Goal: Information Seeking & Learning: Learn about a topic

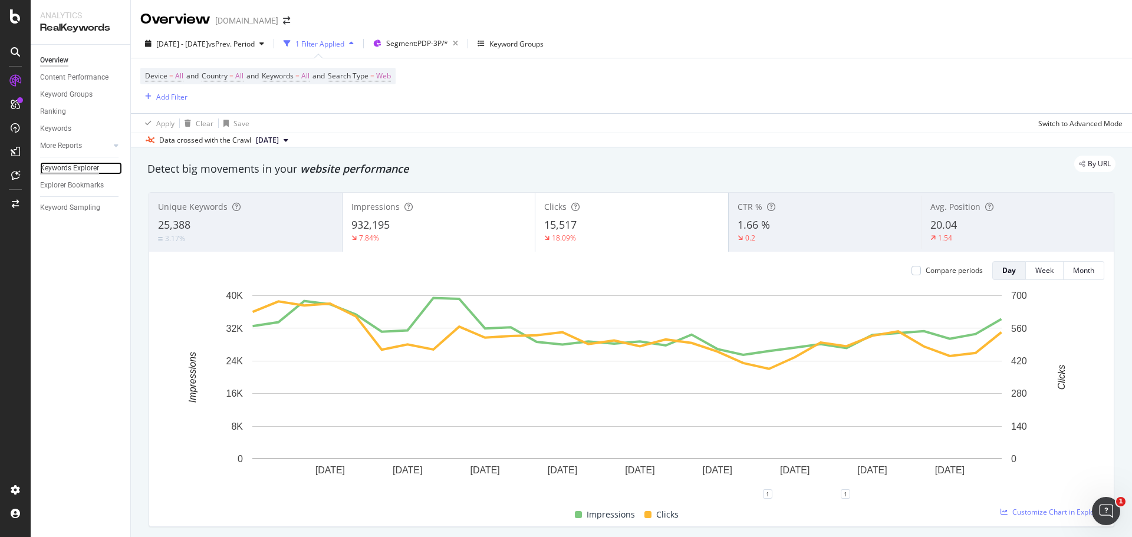
click at [73, 165] on div "Keywords Explorer" at bounding box center [69, 168] width 59 height 12
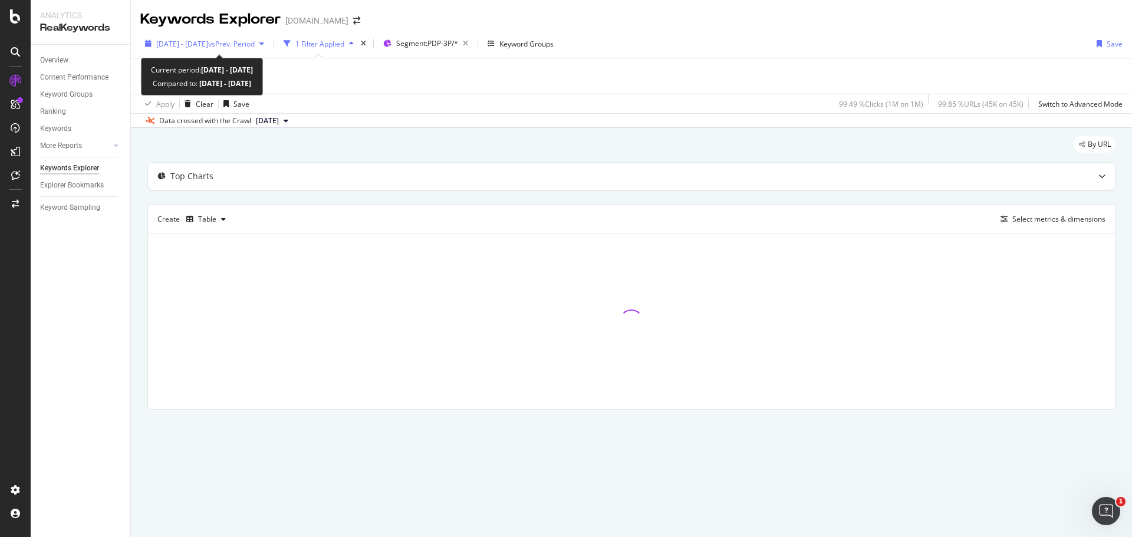
click at [269, 45] on div "button" at bounding box center [262, 43] width 14 height 7
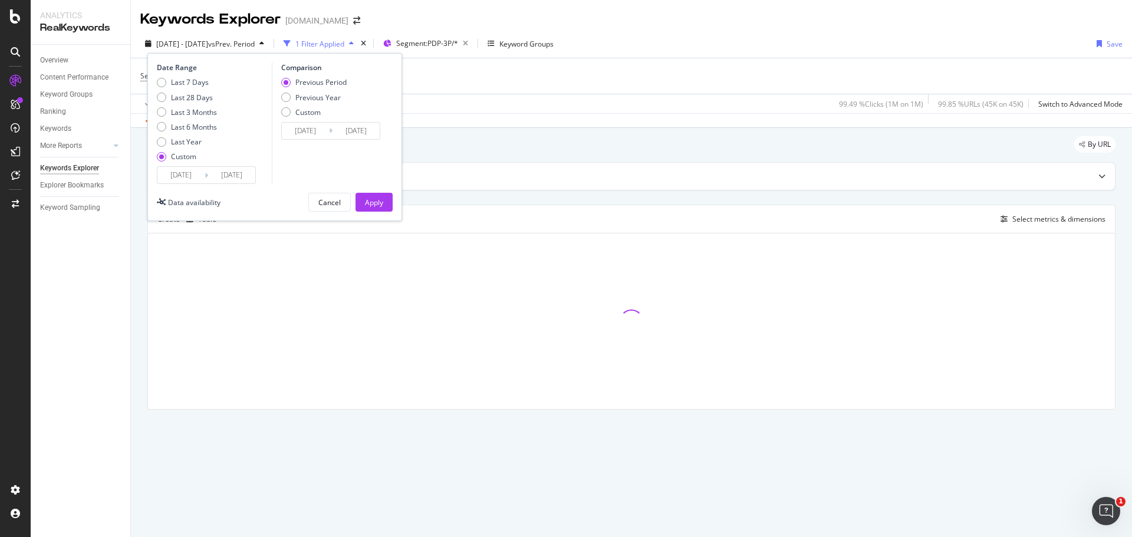
click at [199, 133] on div "Last 7 Days Last 28 Days Last 3 Months Last 6 Months Last Year Custom" at bounding box center [187, 121] width 60 height 89
click at [202, 129] on div "Last 6 Months" at bounding box center [194, 127] width 46 height 10
type input "[DATE]"
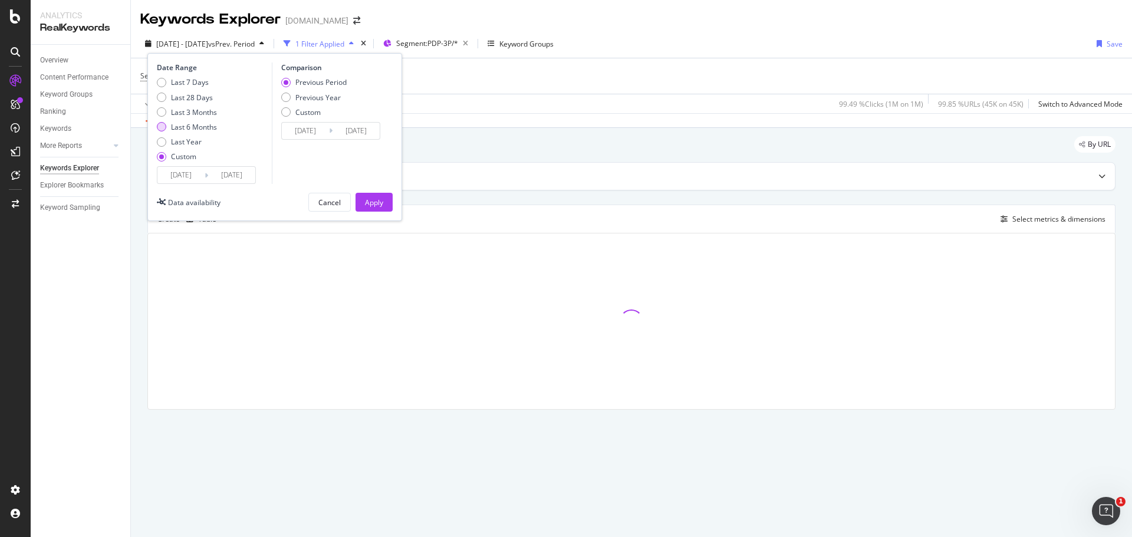
type input "[DATE]"
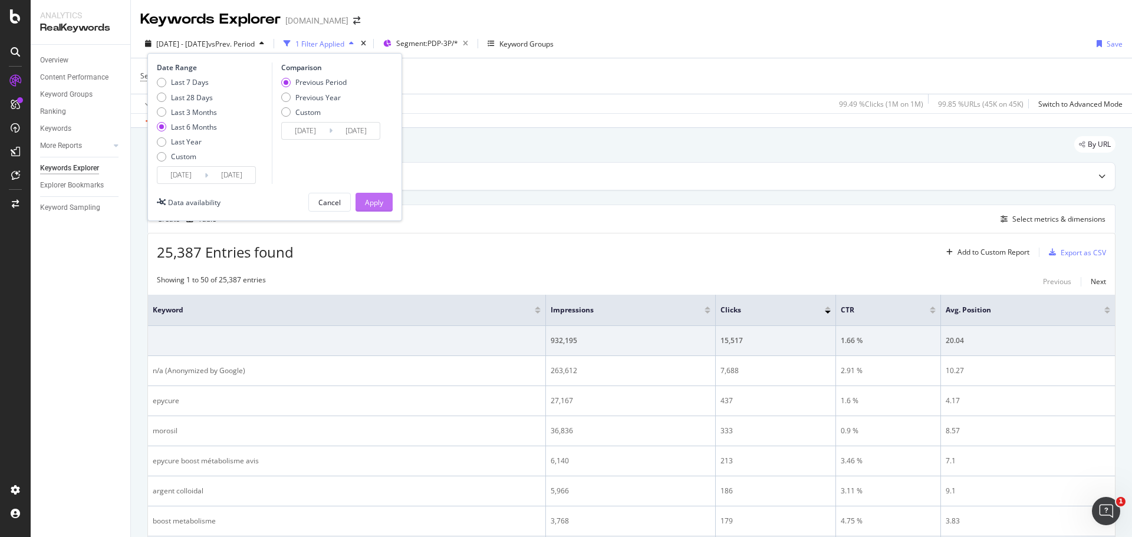
click at [367, 204] on div "Apply" at bounding box center [374, 203] width 18 height 10
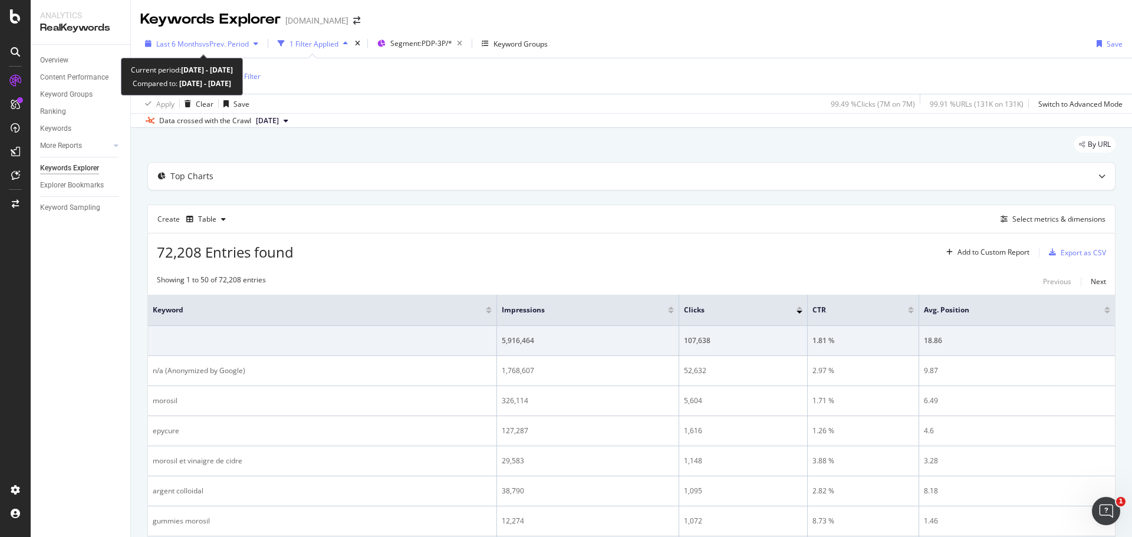
click at [245, 46] on span "vs Prev. Period" at bounding box center [225, 44] width 47 height 10
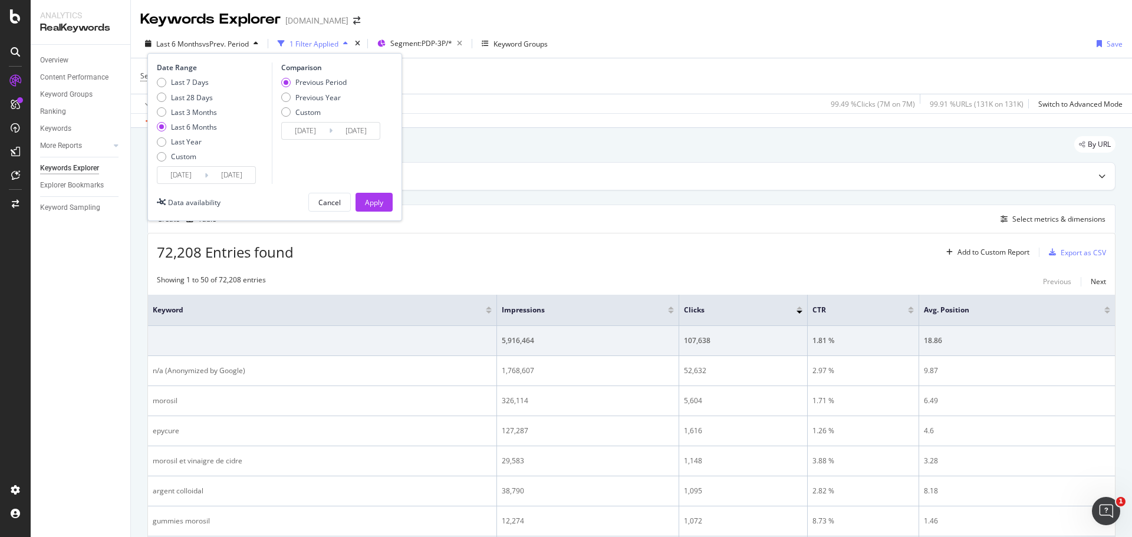
click at [176, 176] on input "[DATE]" at bounding box center [180, 175] width 47 height 17
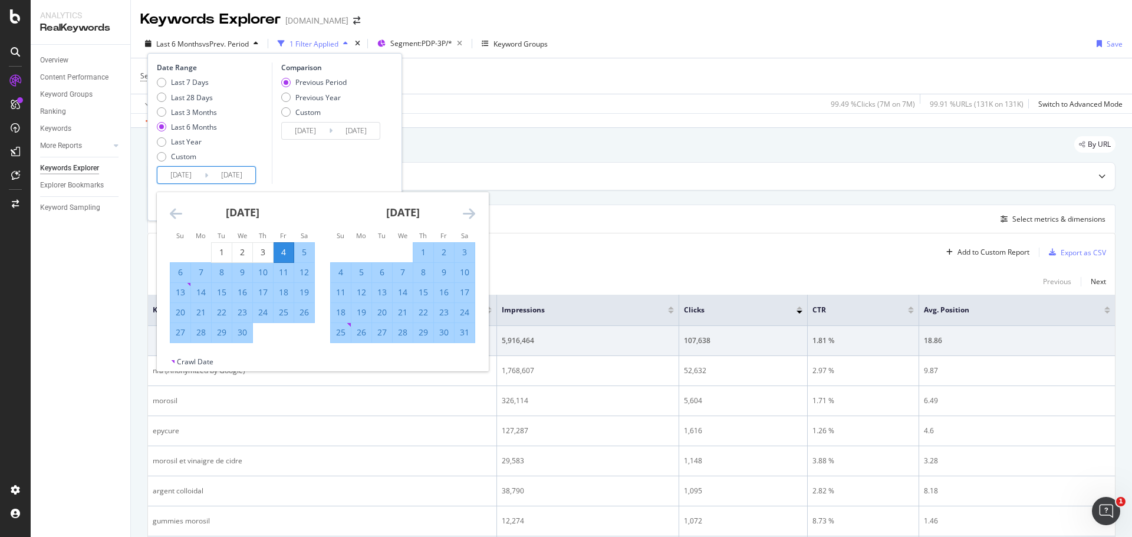
click at [472, 215] on icon "Move forward to switch to the next month." at bounding box center [469, 213] width 12 height 14
click at [472, 216] on icon "Move forward to switch to the next month." at bounding box center [469, 213] width 12 height 14
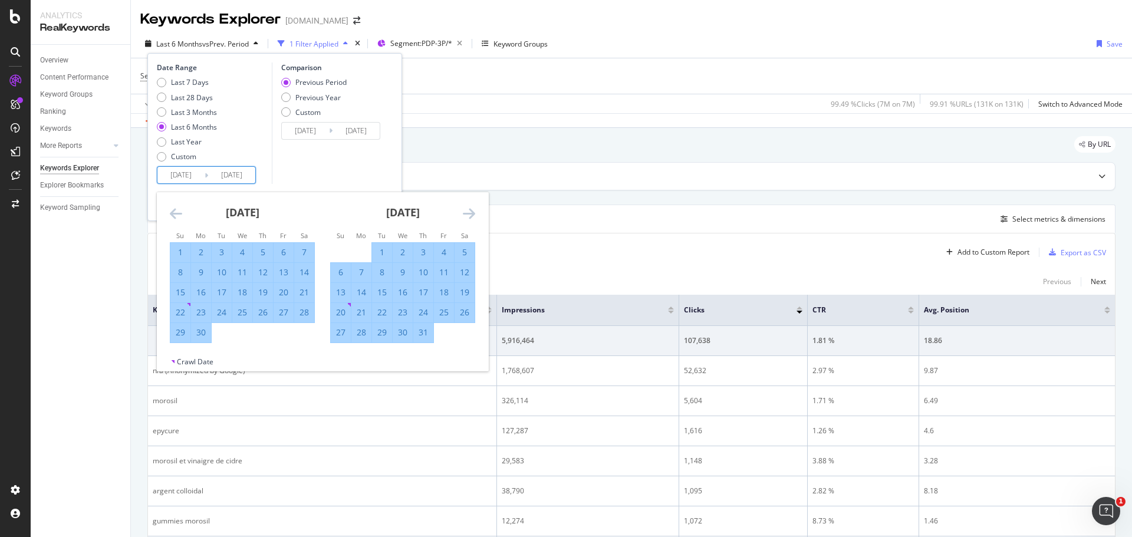
click at [472, 215] on icon "Move forward to switch to the next month." at bounding box center [469, 213] width 12 height 14
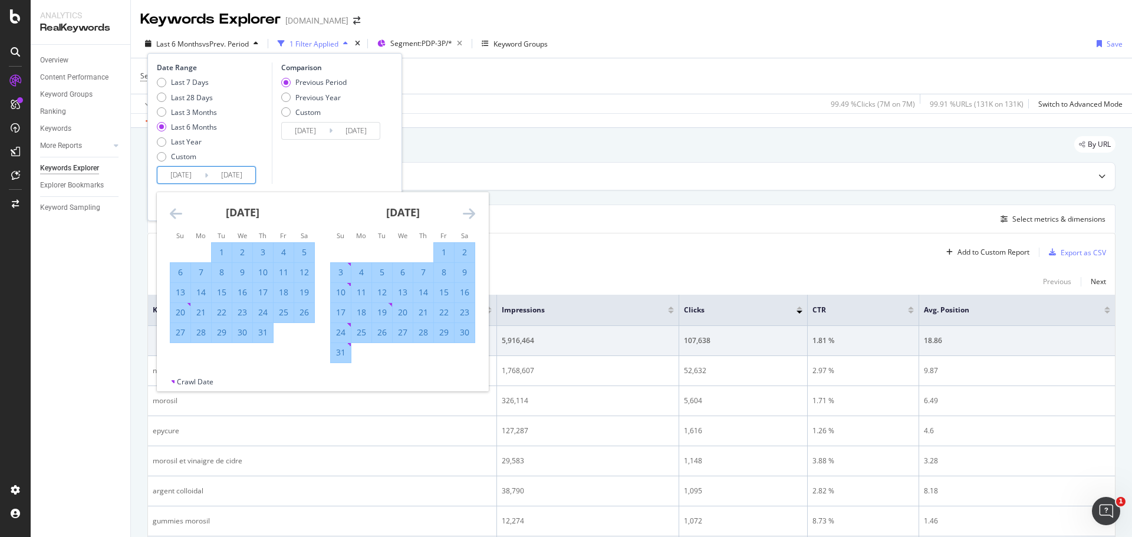
click at [472, 215] on icon "Move forward to switch to the next month." at bounding box center [469, 213] width 12 height 14
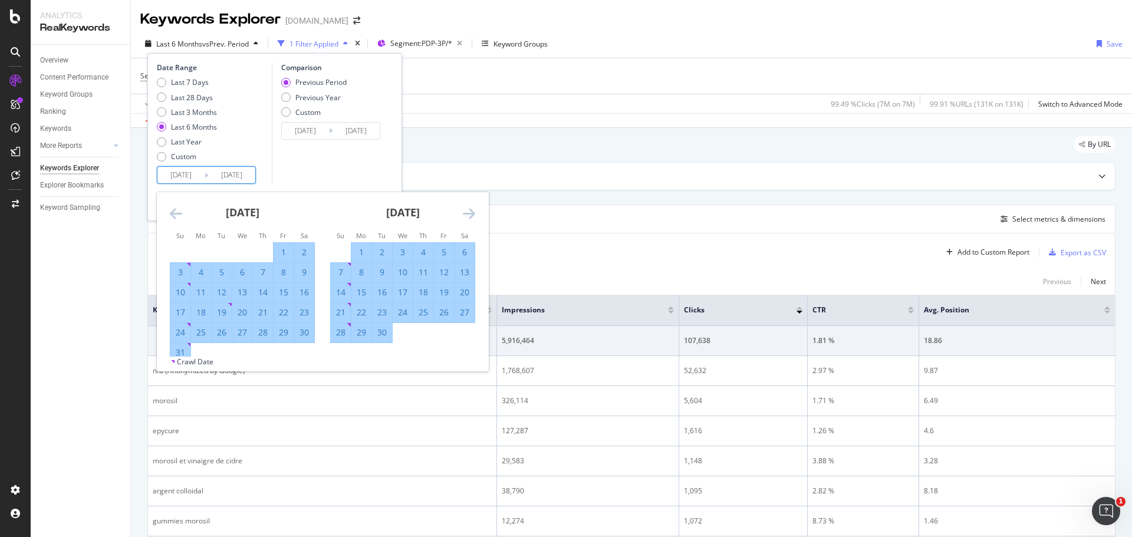
click at [363, 312] on div "22" at bounding box center [361, 313] width 20 height 12
type input "2025/09/22"
type input "2025/09/10"
type input "2025/09/21"
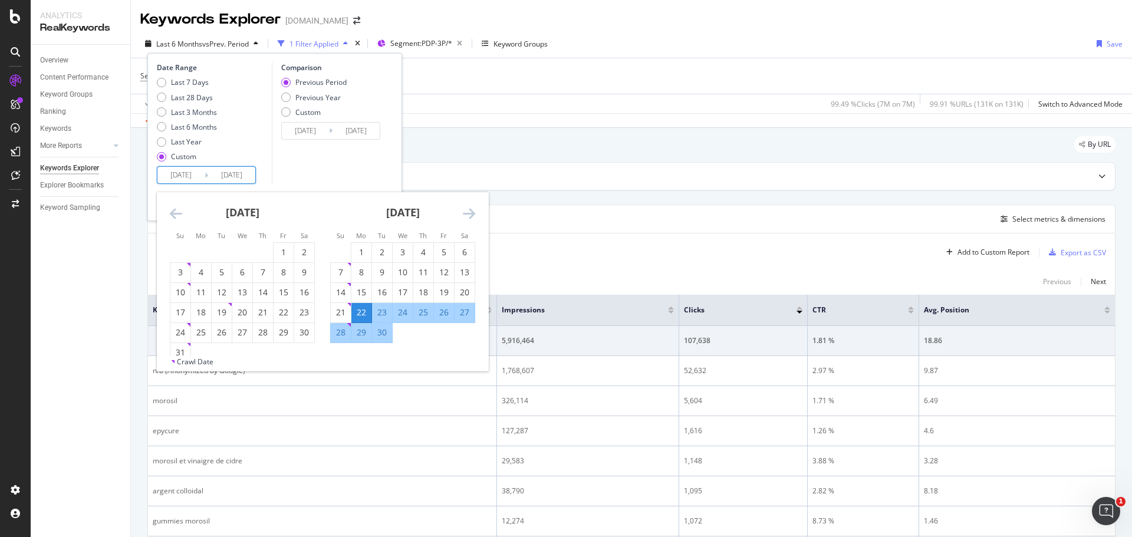
click at [343, 333] on div "28" at bounding box center [341, 333] width 20 height 12
type input "2025/09/28"
type input "2025/09/15"
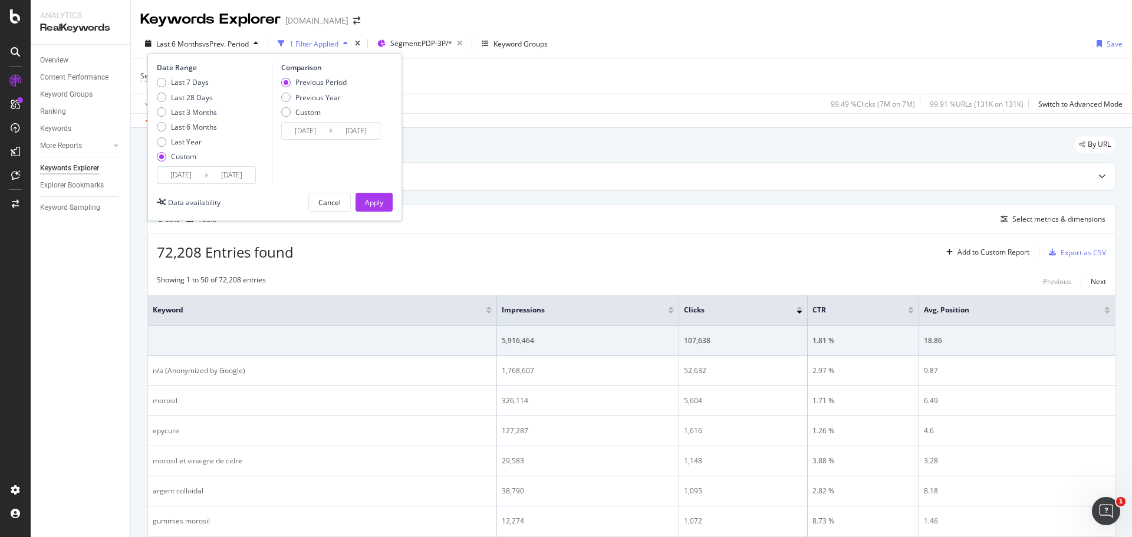
drag, startPoint x: 378, startPoint y: 203, endPoint x: 510, endPoint y: 215, distance: 132.6
click at [379, 203] on div "Apply" at bounding box center [374, 203] width 18 height 10
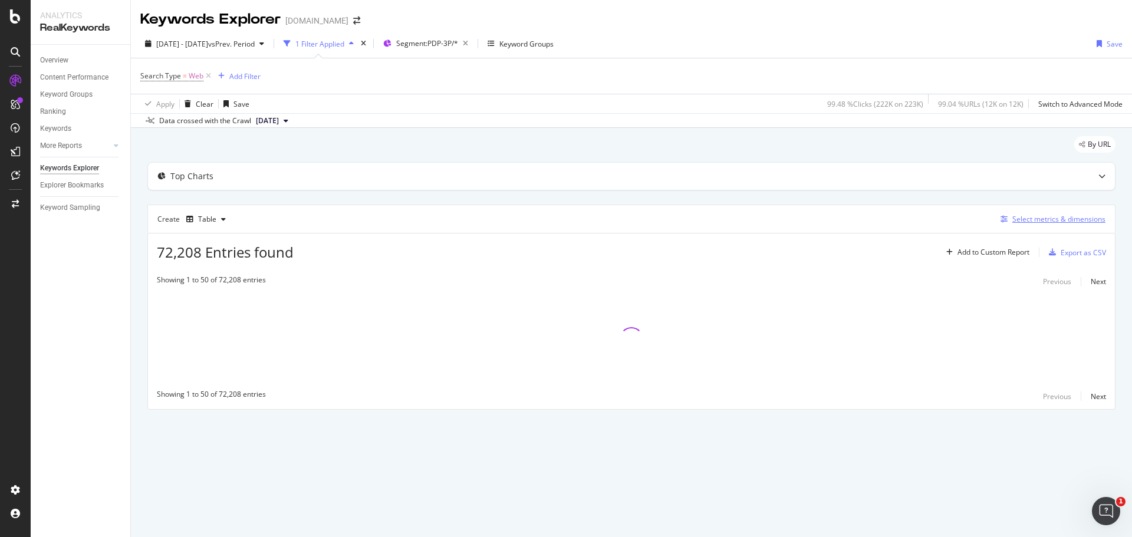
click at [1061, 221] on div "Select metrics & dimensions" at bounding box center [1058, 219] width 93 height 10
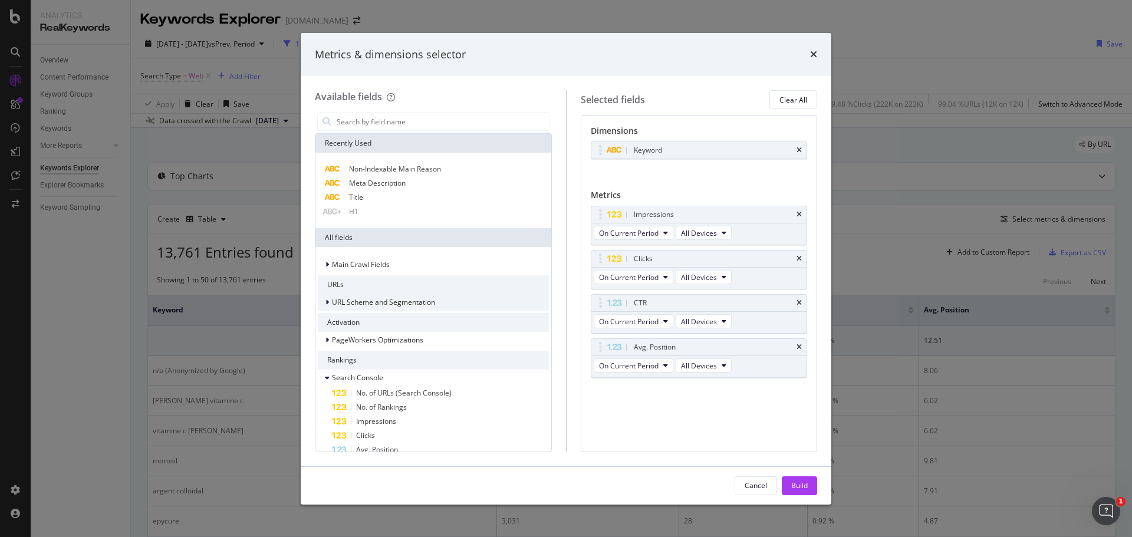
click at [386, 302] on span "URL Scheme and Segmentation" at bounding box center [383, 302] width 103 height 10
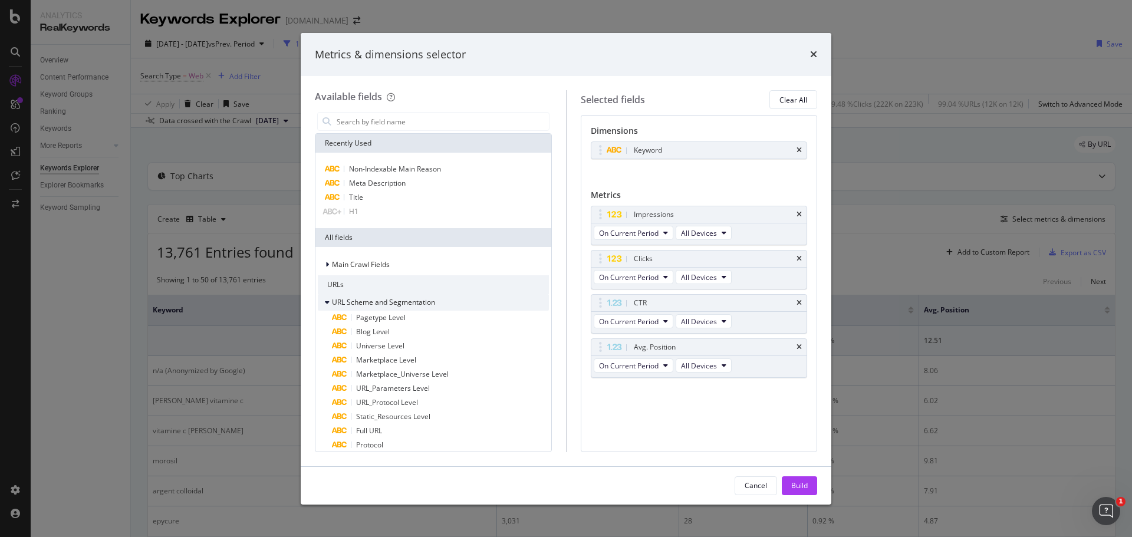
scroll to position [59, 0]
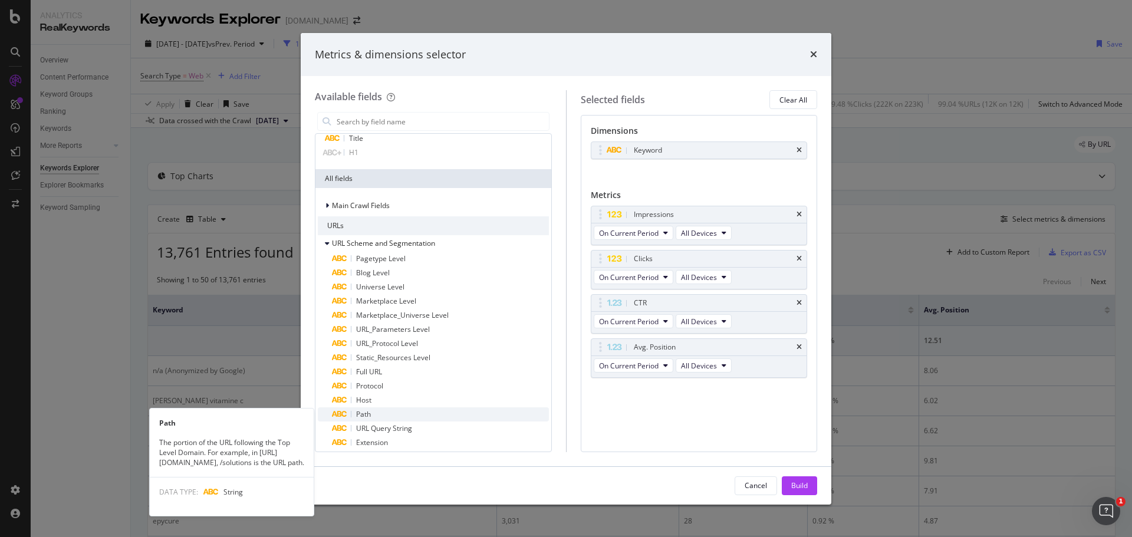
click at [367, 413] on span "Path" at bounding box center [363, 414] width 15 height 10
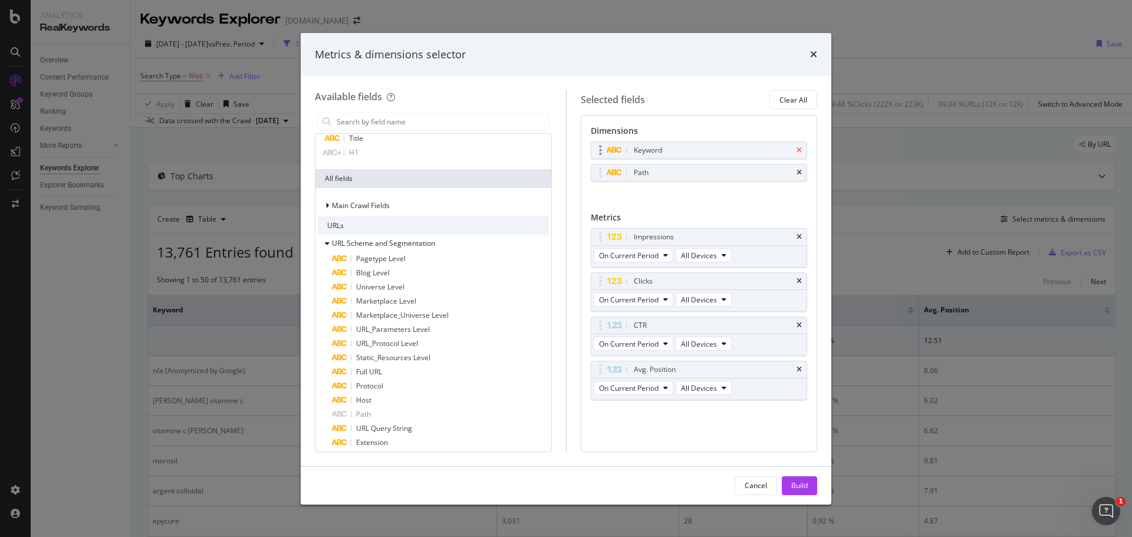
click at [798, 150] on icon "times" at bounding box center [799, 150] width 5 height 7
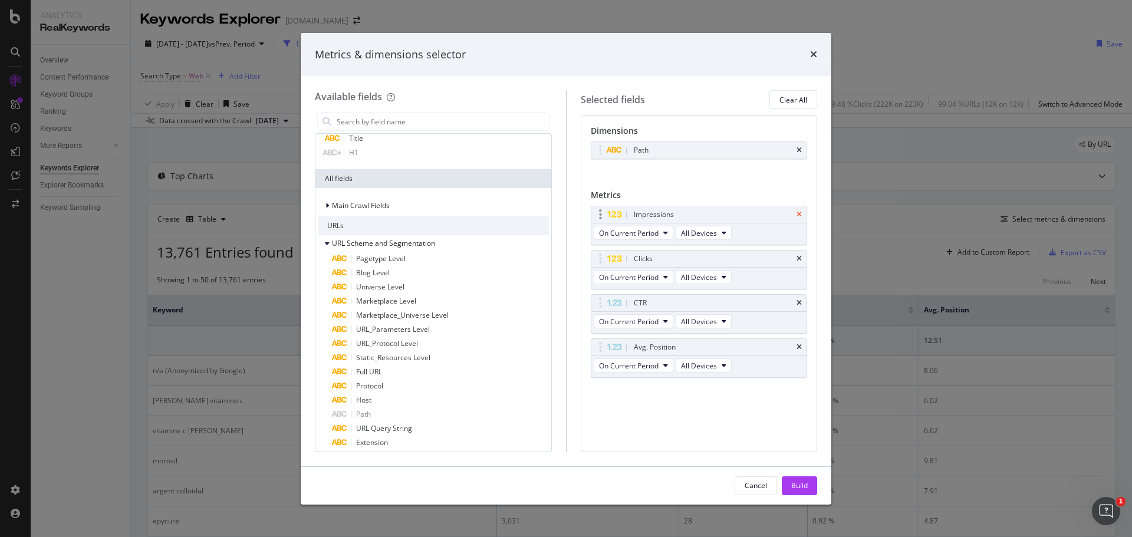
click at [799, 213] on icon "times" at bounding box center [799, 214] width 5 height 7
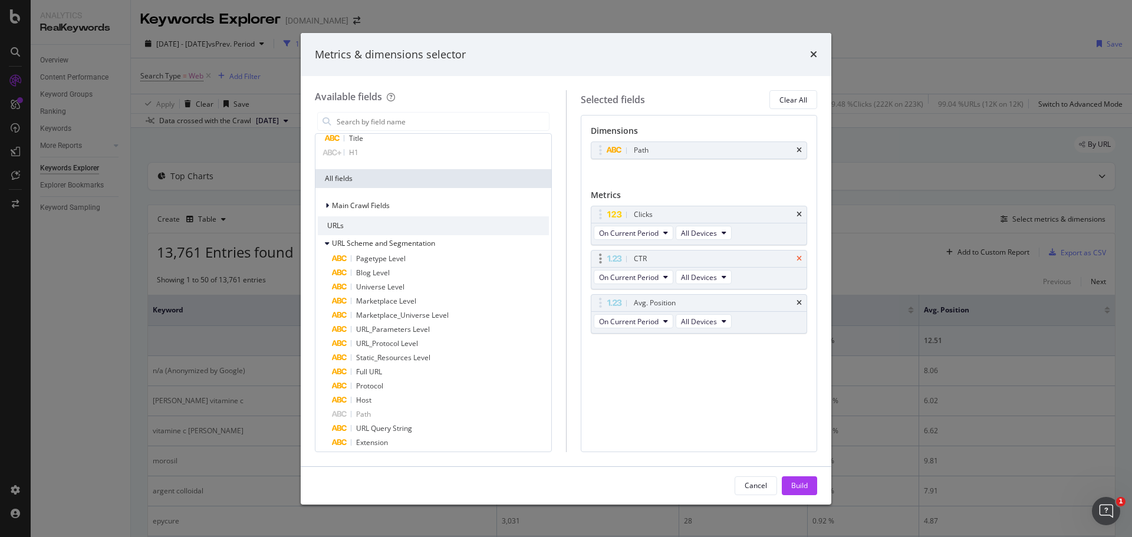
click at [800, 256] on icon "times" at bounding box center [799, 258] width 5 height 7
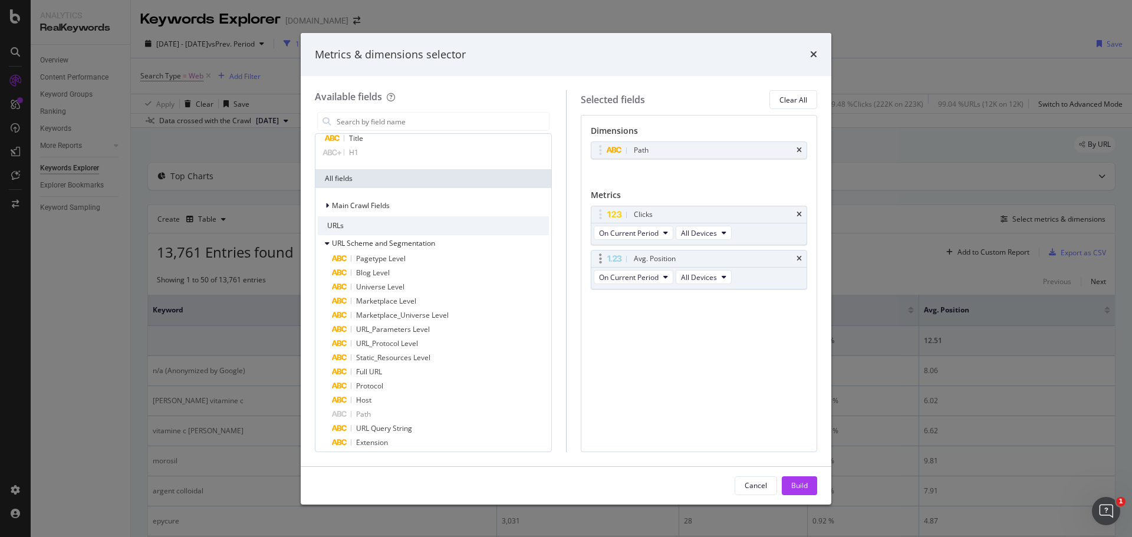
click at [802, 258] on div "Avg. Position" at bounding box center [699, 259] width 216 height 17
click at [801, 259] on icon "times" at bounding box center [799, 258] width 5 height 7
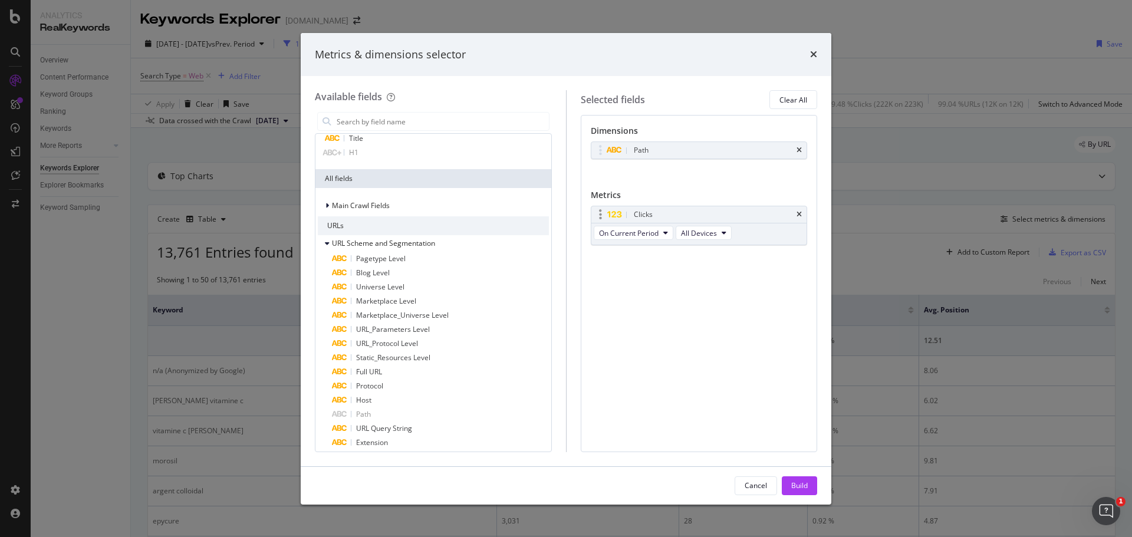
click at [603, 216] on div "modal" at bounding box center [601, 215] width 14 height 12
click at [434, 122] on input "modal" at bounding box center [441, 122] width 213 height 18
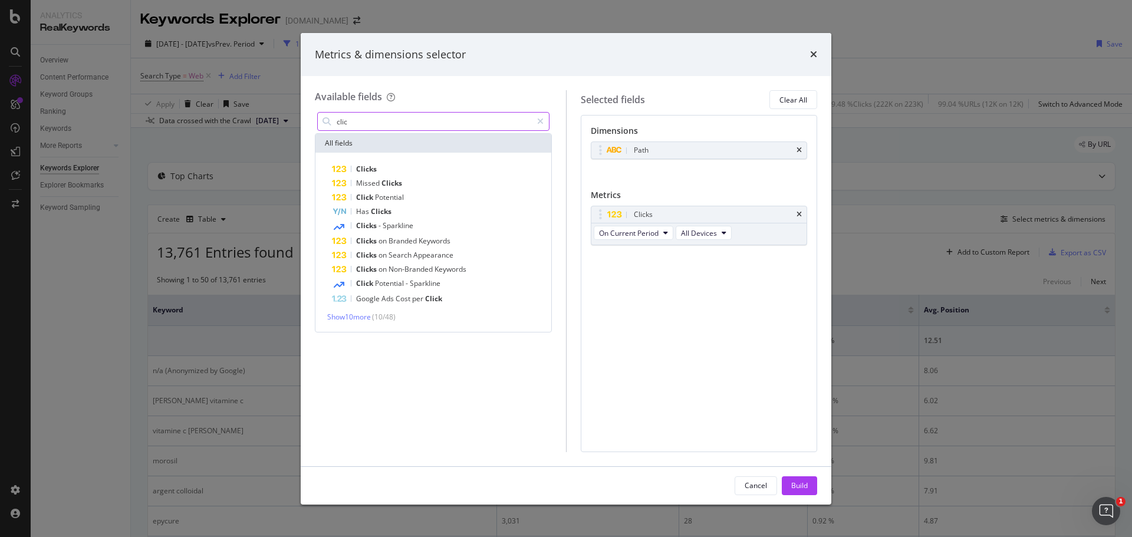
scroll to position [0, 0]
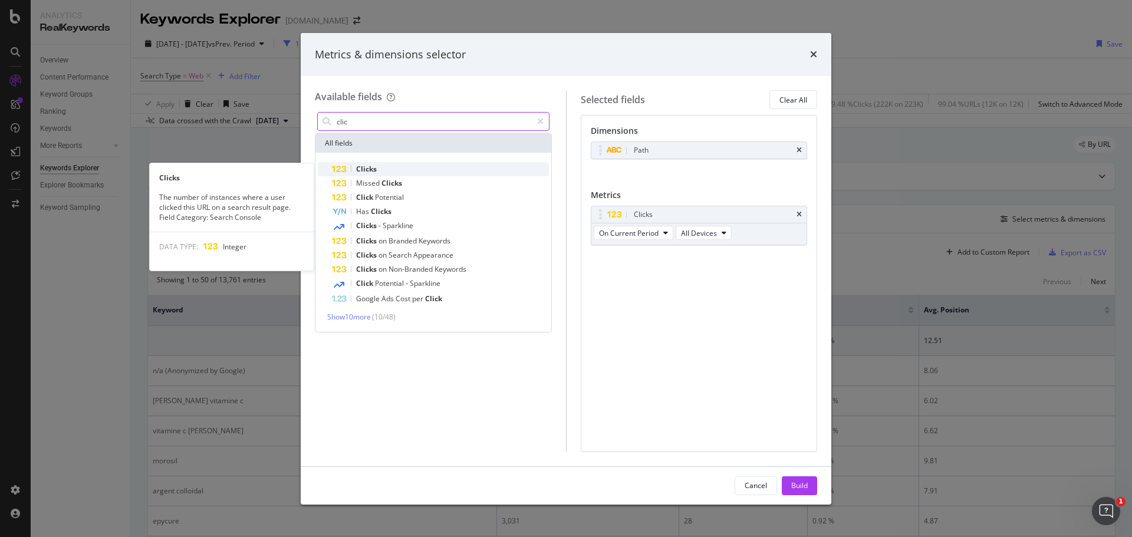
type input "clic"
click at [401, 166] on div "Clicks" at bounding box center [440, 169] width 217 height 14
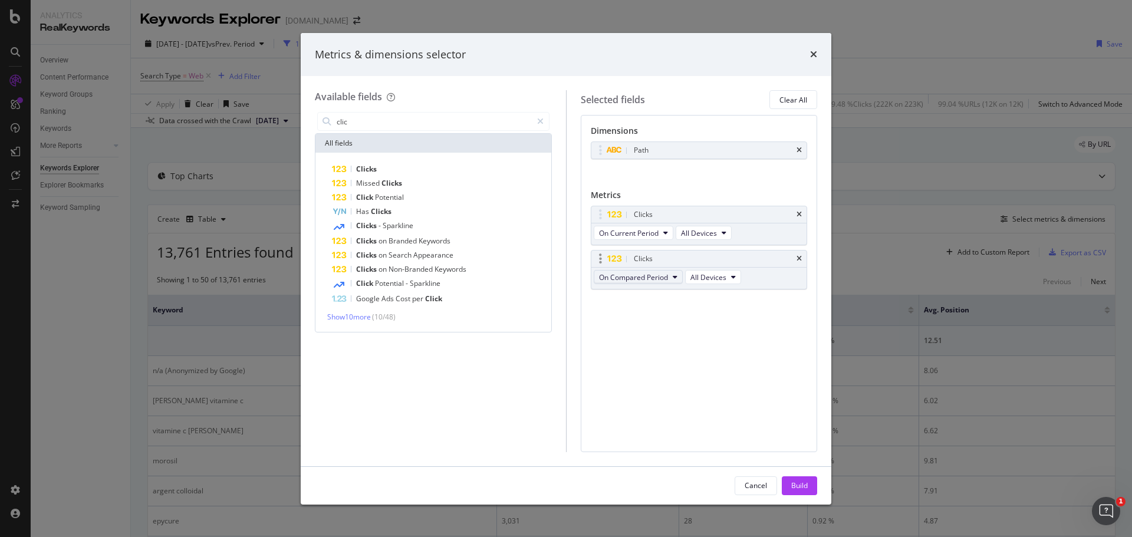
click at [669, 278] on button "On Compared Period" at bounding box center [638, 277] width 89 height 14
click at [673, 365] on span "Diff. between Periods - Value" at bounding box center [661, 363] width 114 height 11
click at [805, 489] on div "Build" at bounding box center [799, 486] width 17 height 10
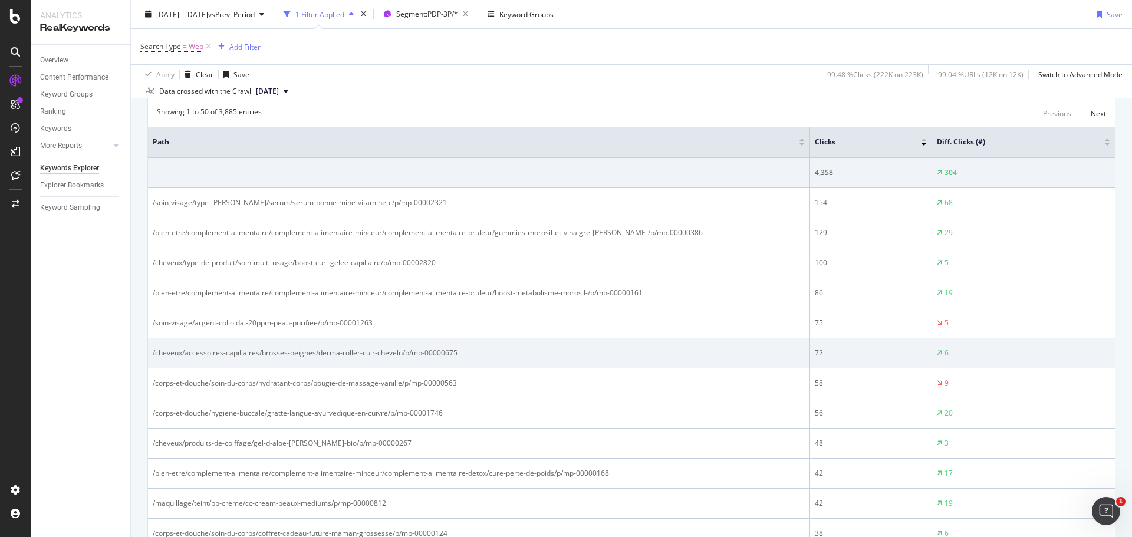
scroll to position [59, 0]
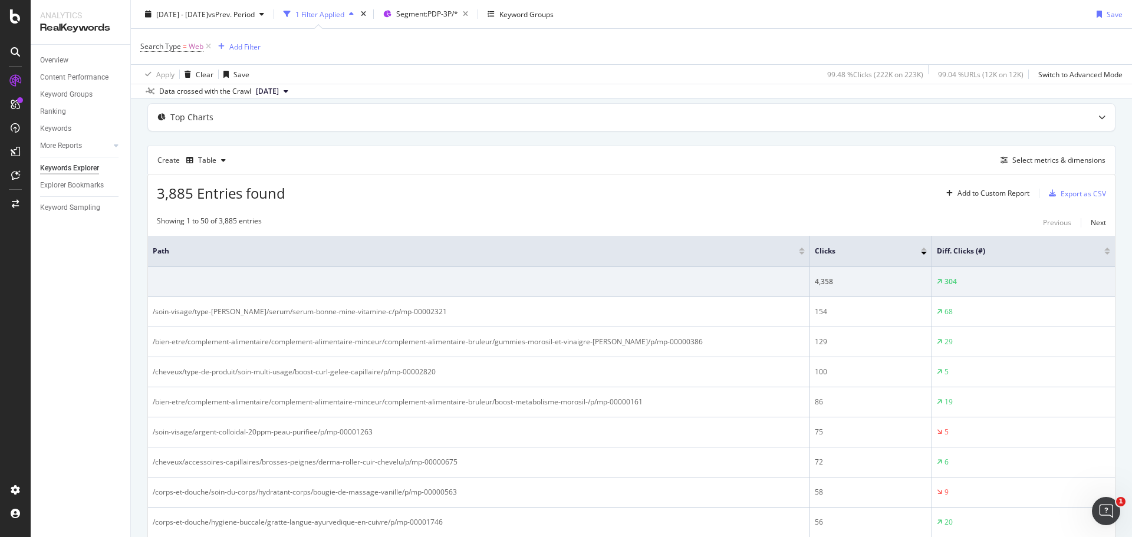
click at [1104, 252] on div at bounding box center [1107, 253] width 6 height 3
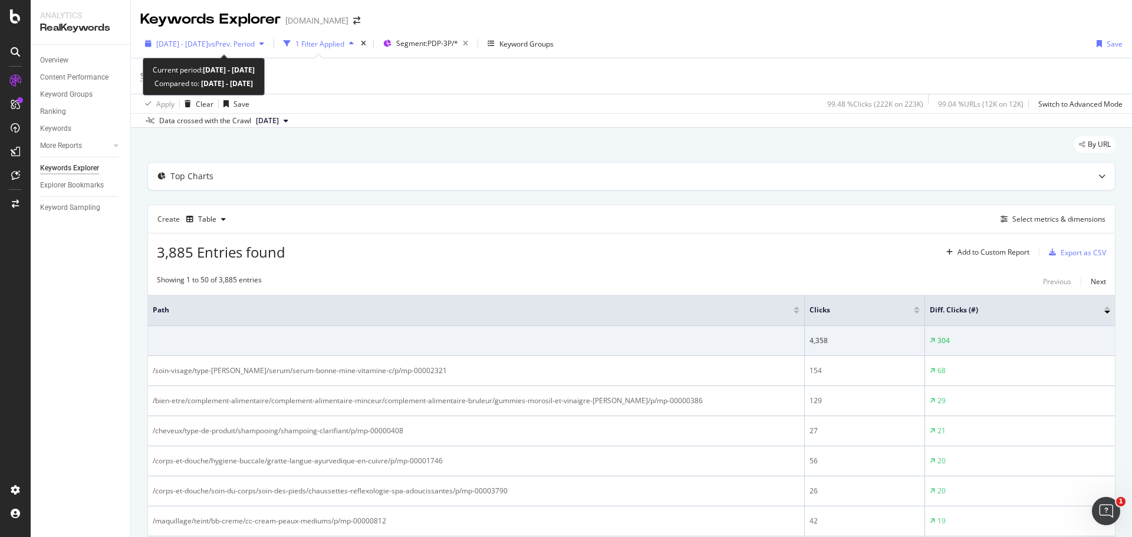
click at [208, 40] on span "2025 Sep. 22nd - Sep. 28th" at bounding box center [182, 44] width 52 height 10
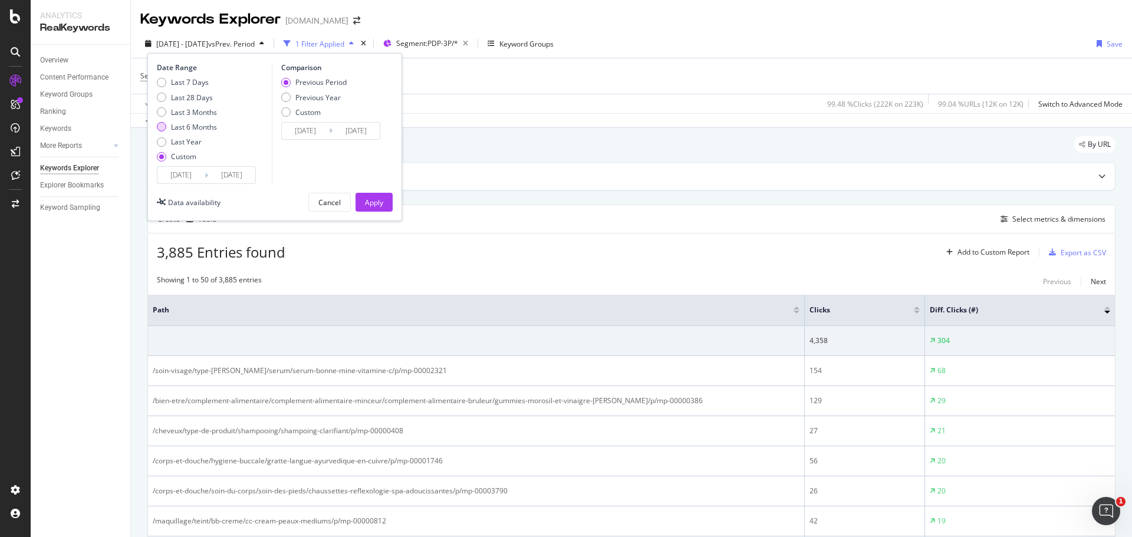
click at [204, 129] on div "Last 6 Months" at bounding box center [194, 127] width 46 height 10
type input "[DATE]"
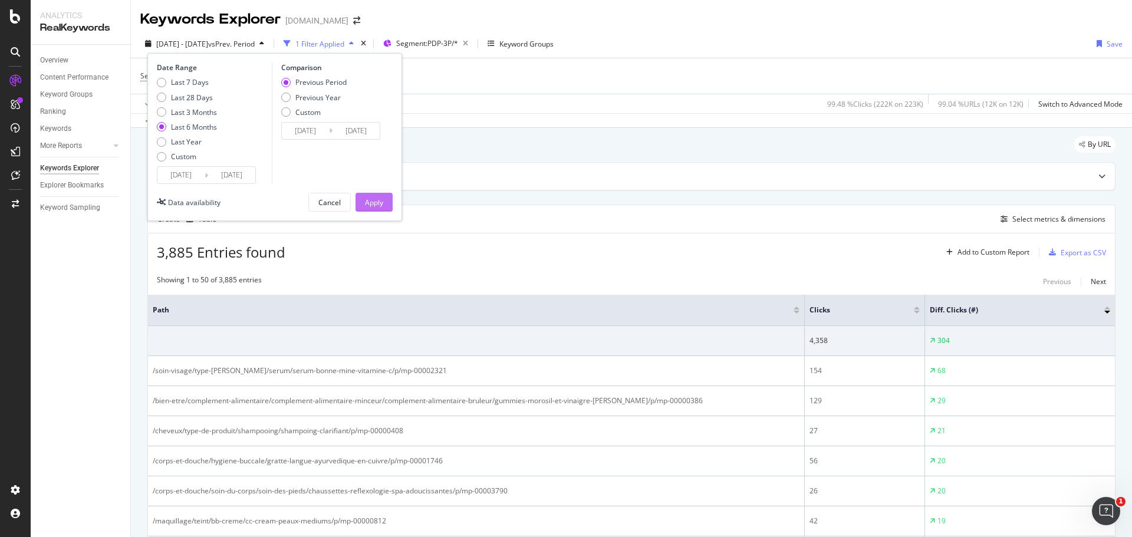
click at [373, 202] on div "Apply" at bounding box center [374, 203] width 18 height 10
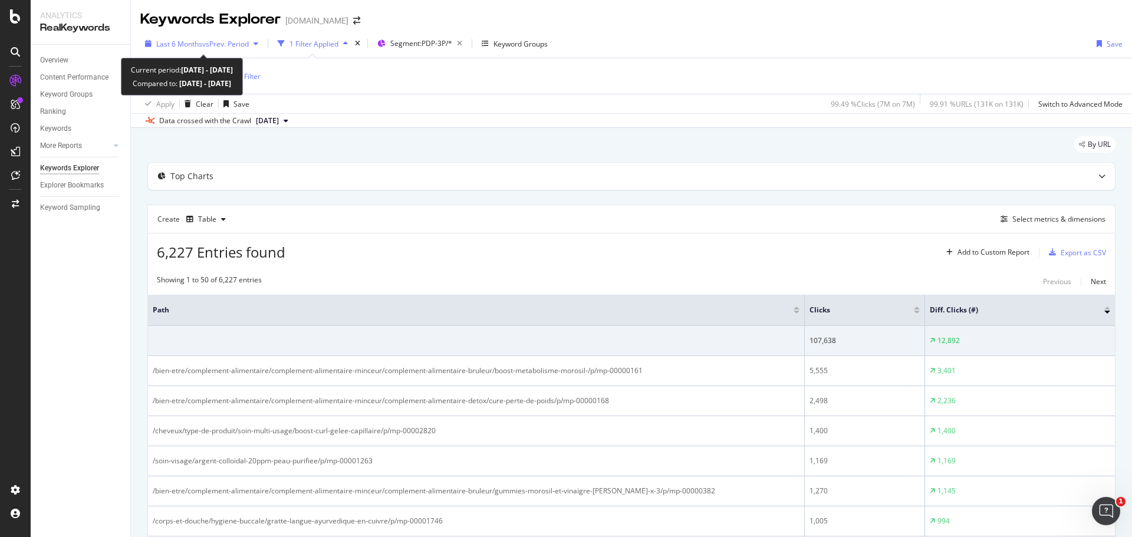
click at [211, 42] on span "vs Prev. Period" at bounding box center [225, 44] width 47 height 10
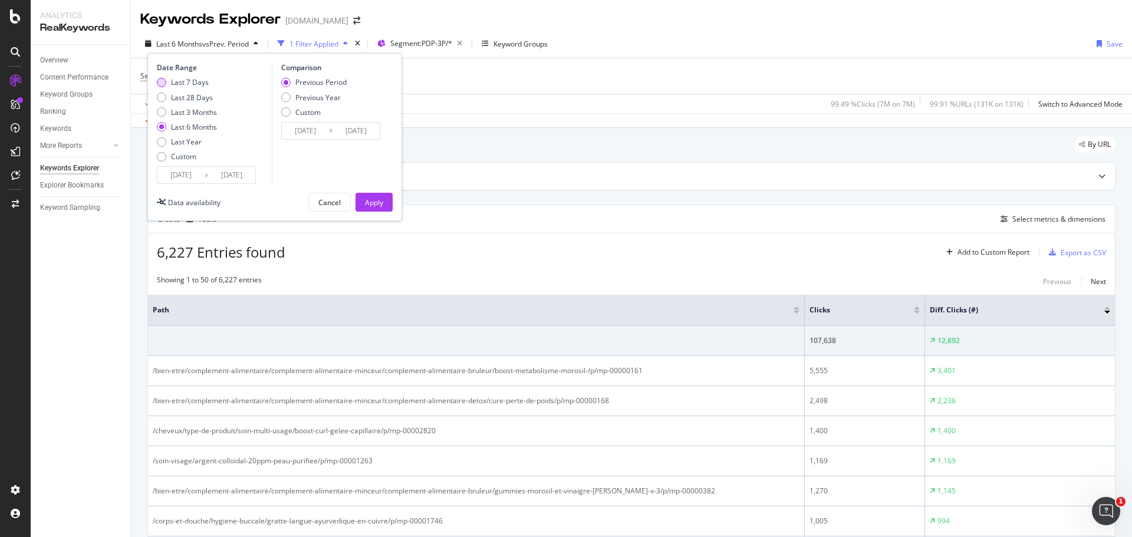
click at [197, 83] on div "Last 7 Days" at bounding box center [190, 82] width 38 height 10
type input "2025/09/27"
type input "2025/09/20"
type input "2025/09/26"
click at [194, 175] on input "2025/09/27" at bounding box center [180, 175] width 47 height 17
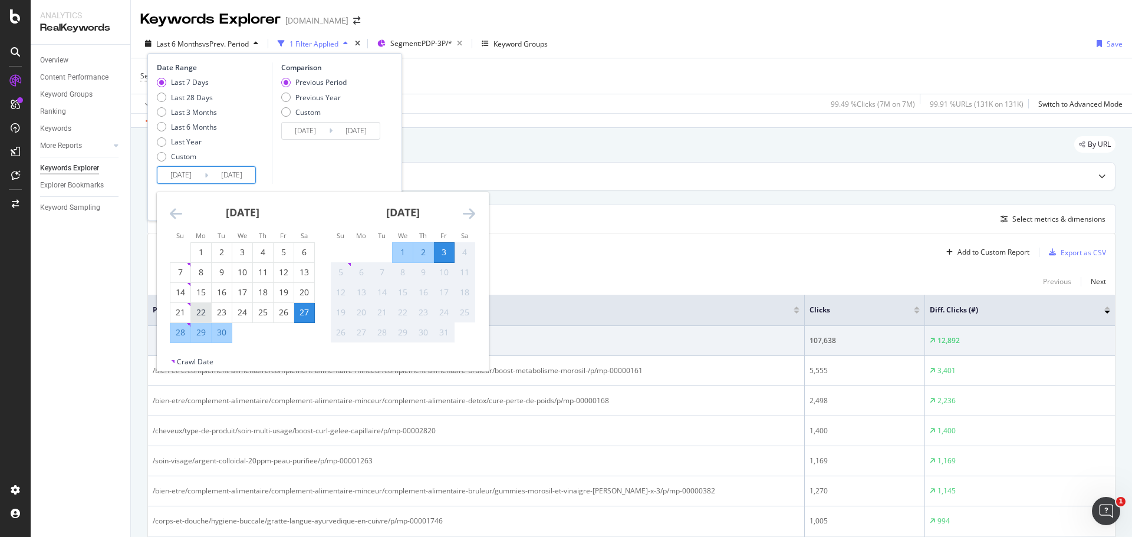
click at [204, 314] on div "22" at bounding box center [201, 313] width 20 height 12
type input "2025/09/22"
type input "2025/09/10"
type input "2025/09/21"
click at [179, 333] on div "28" at bounding box center [180, 333] width 20 height 12
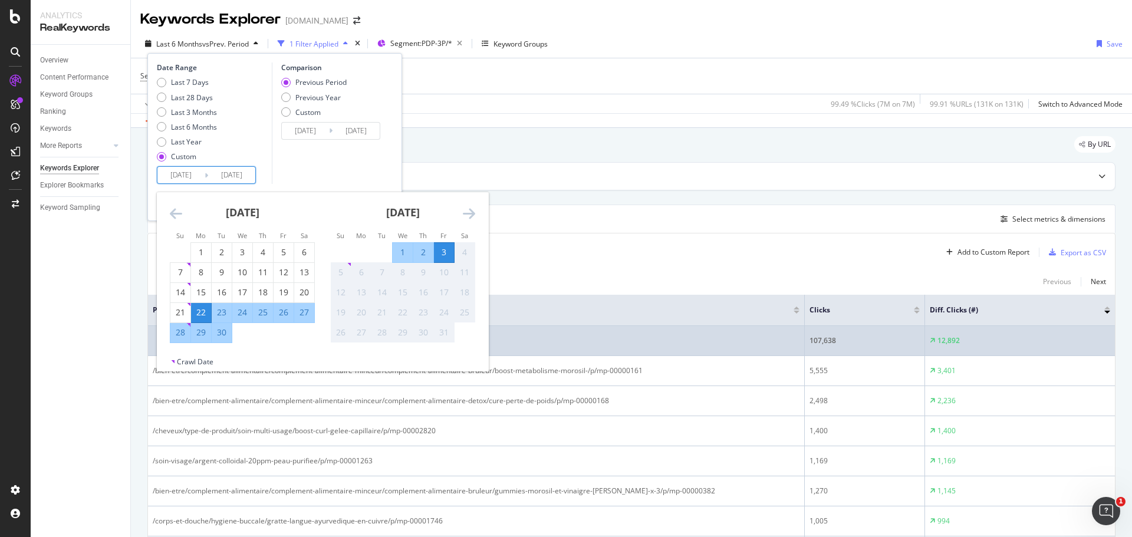
type input "2025/09/28"
type input "2025/09/15"
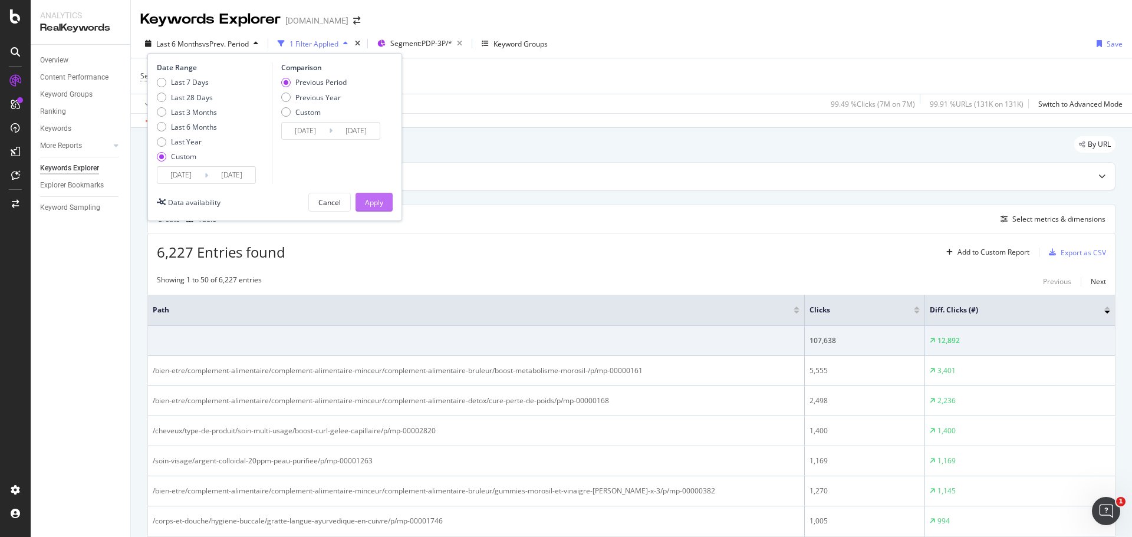
click at [369, 199] on div "Apply" at bounding box center [374, 203] width 18 height 10
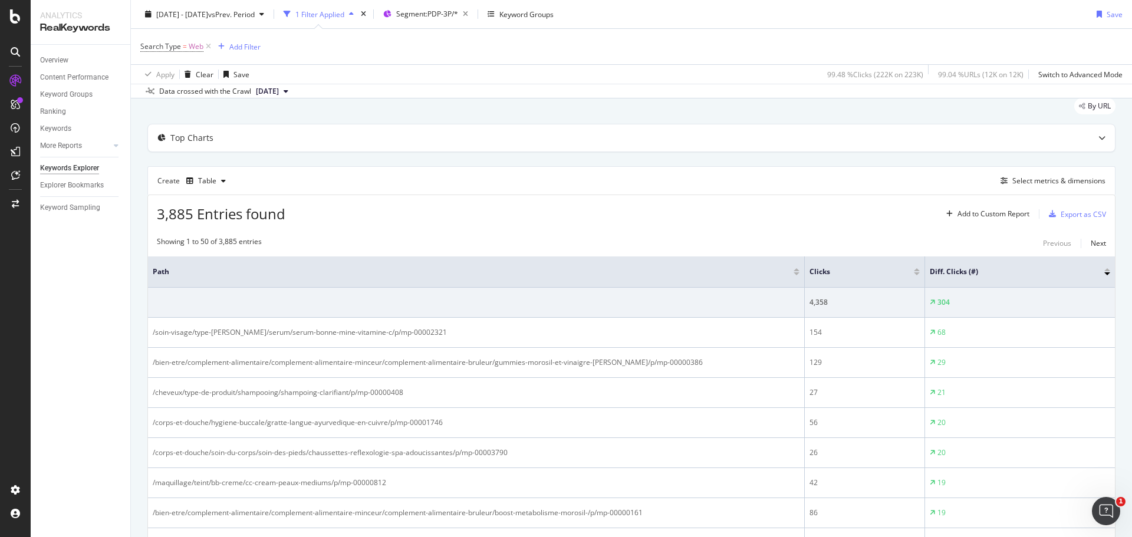
scroll to position [59, 0]
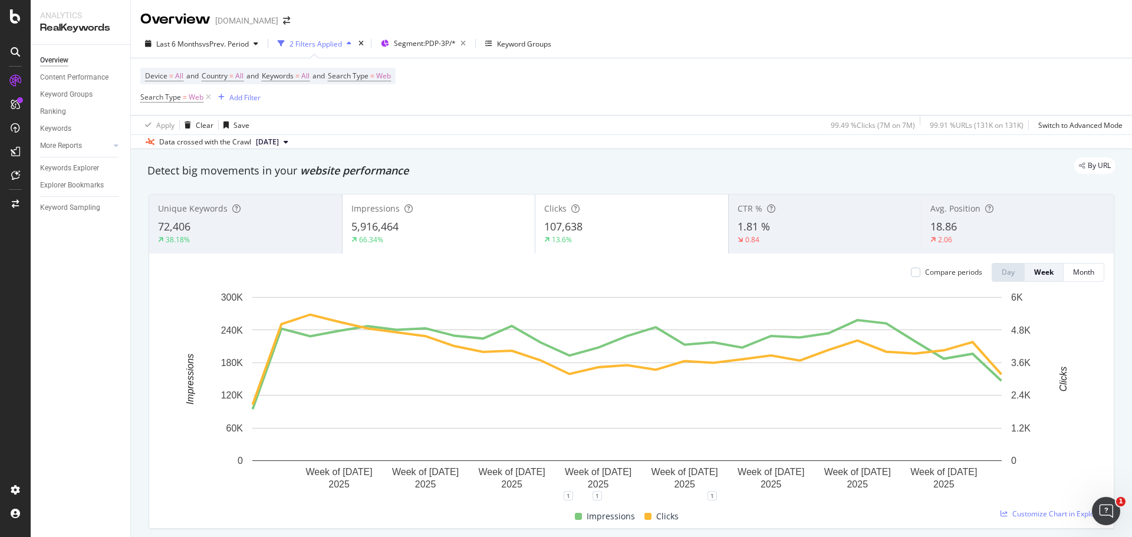
click at [491, 228] on div "5,916,464" at bounding box center [438, 226] width 175 height 15
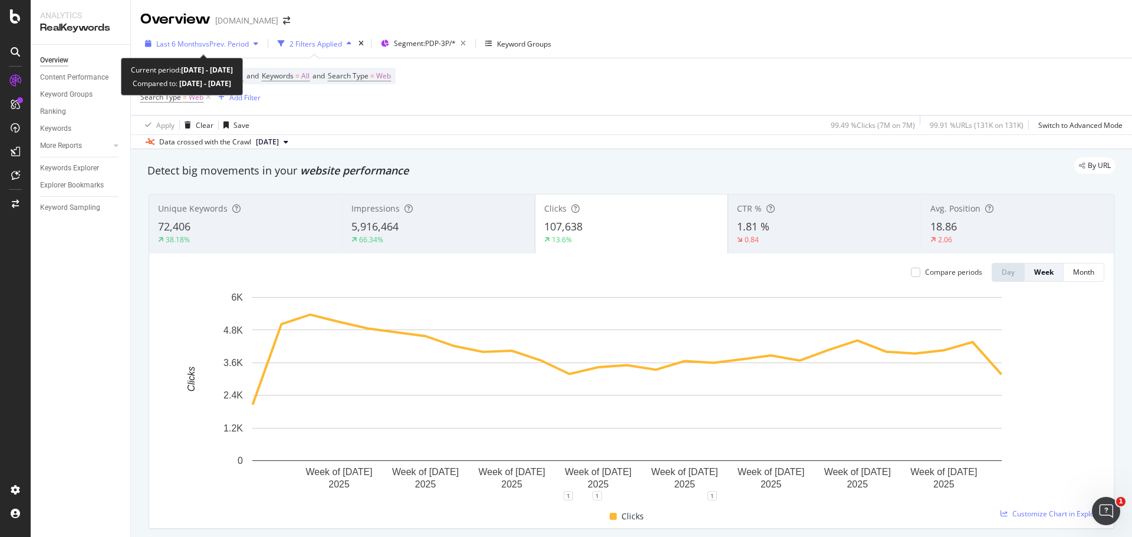
click at [235, 39] on span "vs Prev. Period" at bounding box center [225, 44] width 47 height 10
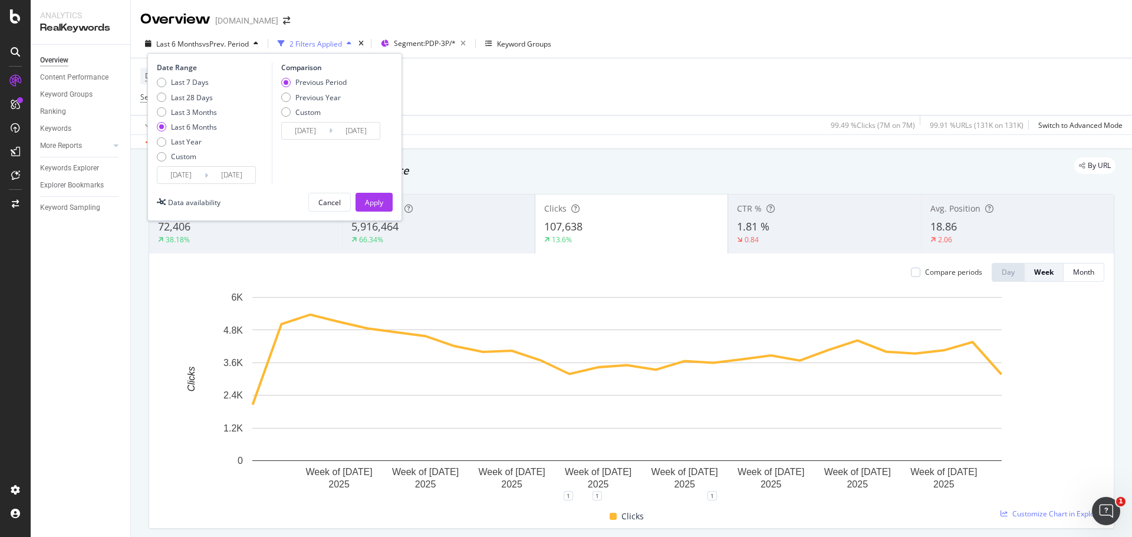
click at [715, 159] on div "By URL" at bounding box center [626, 165] width 980 height 17
